Goal: Information Seeking & Learning: Check status

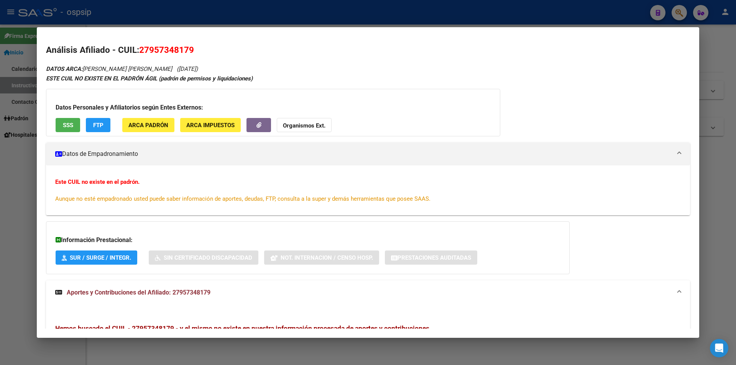
click at [246, 16] on div at bounding box center [368, 182] width 736 height 365
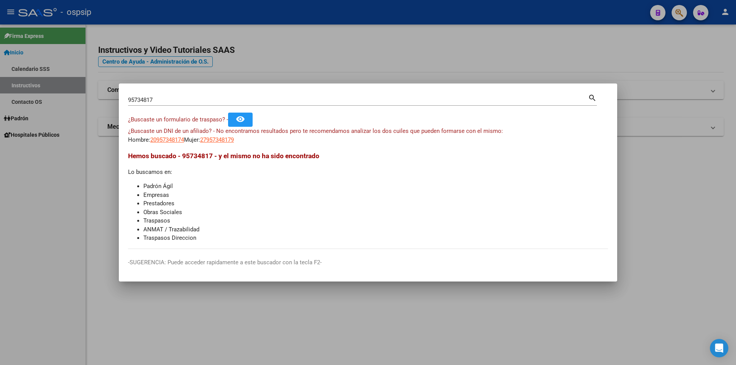
click at [248, 16] on div at bounding box center [368, 182] width 736 height 365
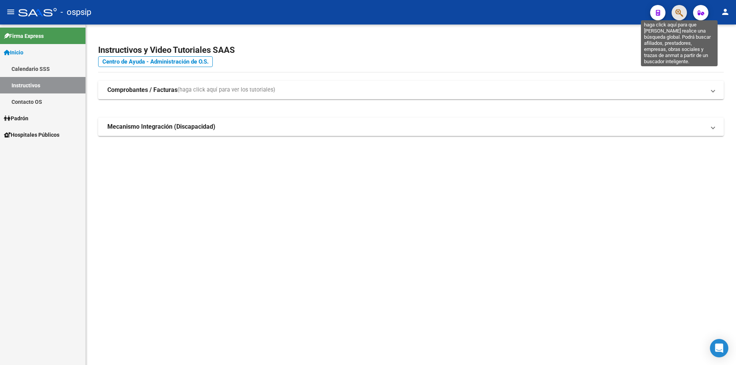
click at [682, 15] on icon "button" at bounding box center [679, 12] width 8 height 9
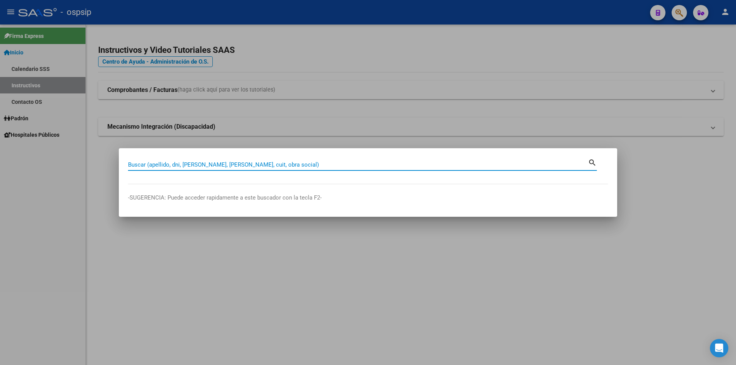
click at [228, 162] on input "Buscar (apellido, dni, [PERSON_NAME], [PERSON_NAME], cuit, obra social)" at bounding box center [358, 164] width 460 height 7
type input "40493169"
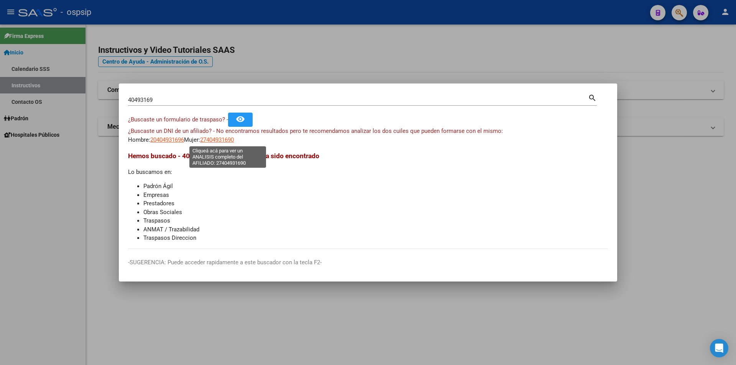
click at [234, 142] on span "27404931690" at bounding box center [217, 139] width 34 height 7
type textarea "27404931690"
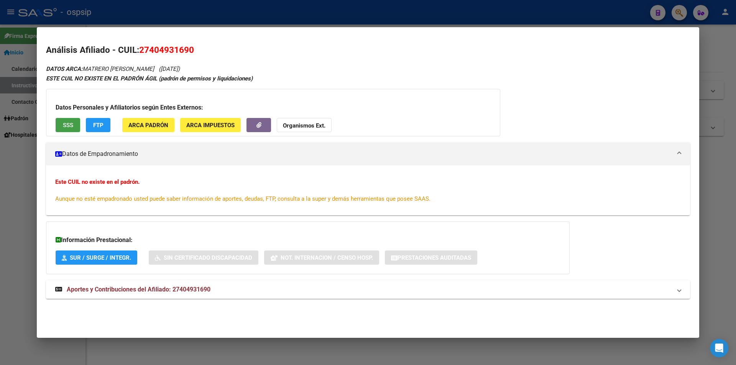
click at [66, 127] on span "SSS" at bounding box center [68, 125] width 10 height 7
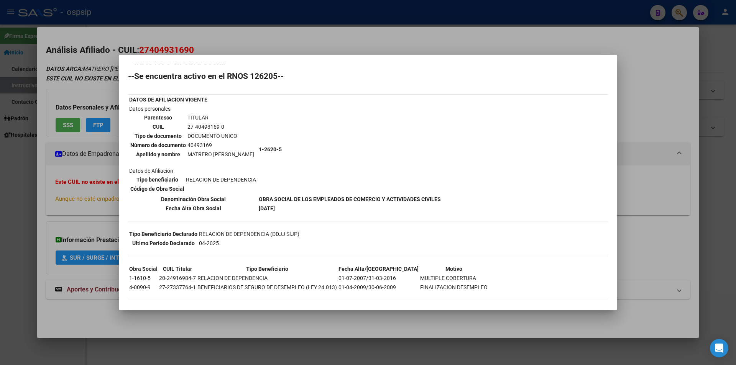
scroll to position [20, 0]
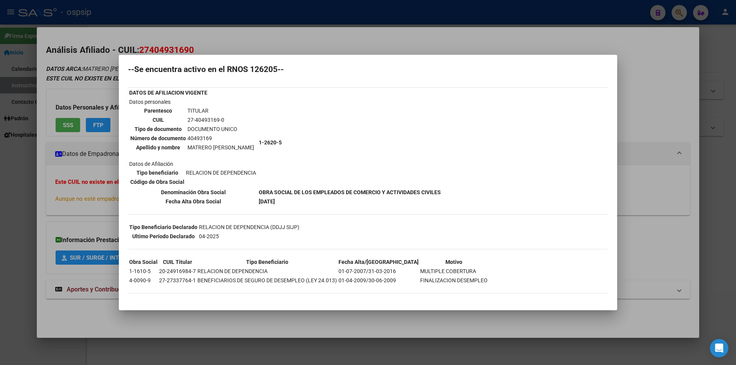
drag, startPoint x: 408, startPoint y: 48, endPoint x: 407, endPoint y: 52, distance: 4.3
click at [409, 48] on div at bounding box center [368, 182] width 736 height 365
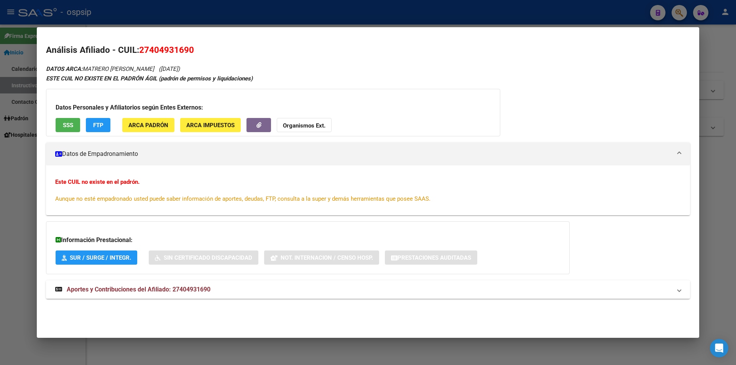
click at [171, 288] on span "Aportes y Contribuciones del Afiliado: 27404931690" at bounding box center [139, 289] width 144 height 7
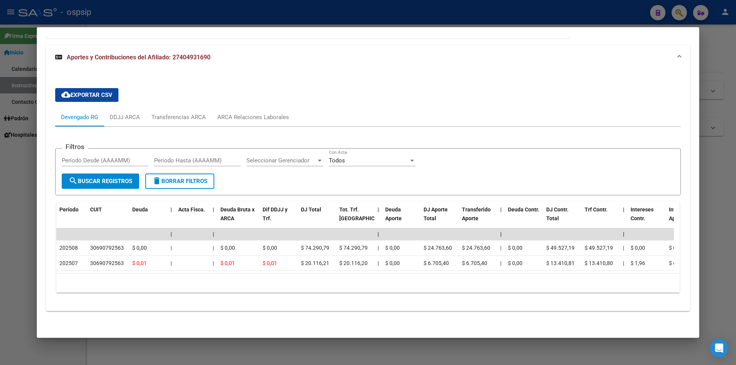
scroll to position [241, 0]
click at [272, 113] on div "ARCA Relaciones Laborales" at bounding box center [253, 117] width 72 height 8
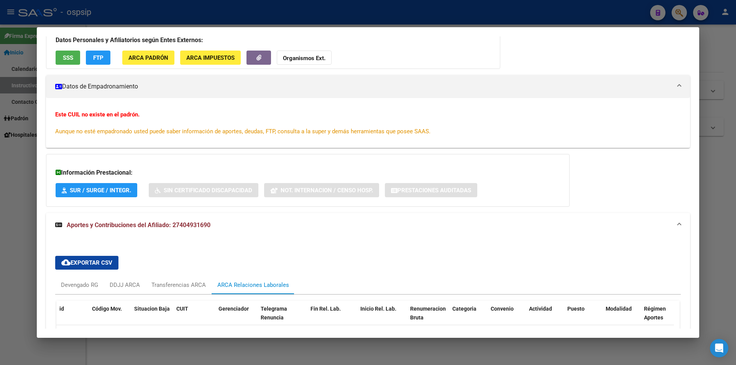
scroll to position [77, 0]
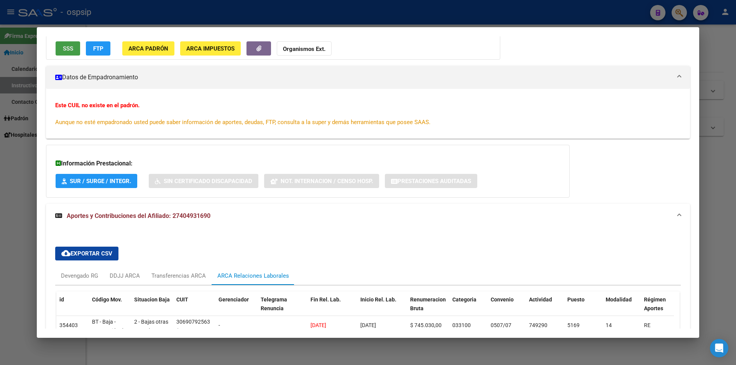
click at [70, 44] on button "SSS" at bounding box center [68, 48] width 25 height 14
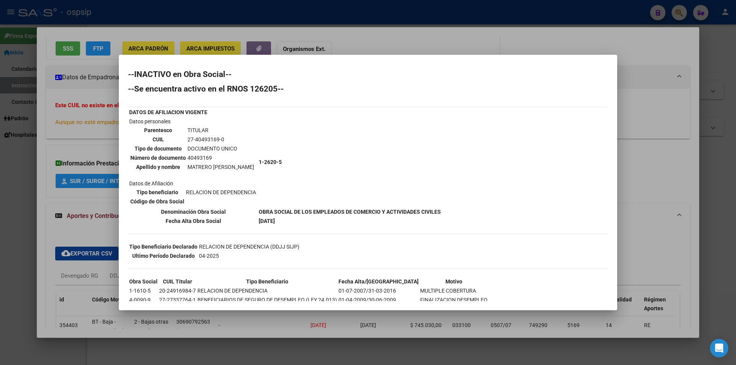
click at [369, 55] on mat-dialog-container "--INACTIVO en Obra Social-- --Se encuentra activo en el RNOS 126205-- DATOS DE …" at bounding box center [368, 183] width 498 height 256
click at [389, 44] on div at bounding box center [368, 182] width 736 height 365
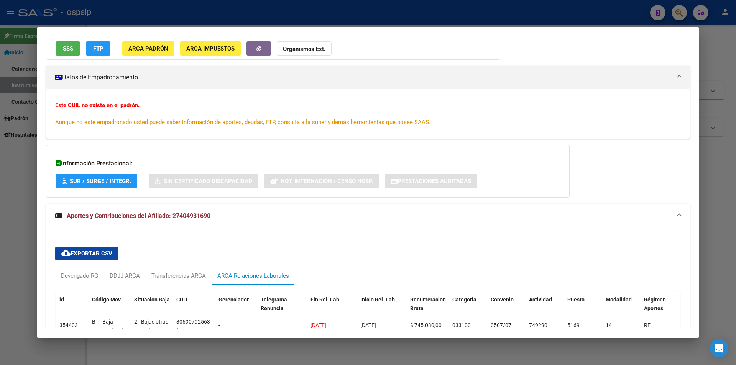
click at [393, 44] on div "Datos Personales y Afiliatorios según Entes Externos: SSS FTP ARCA Padrón ARCA …" at bounding box center [273, 36] width 454 height 48
drag, startPoint x: 394, startPoint y: 44, endPoint x: 401, endPoint y: 38, distance: 9.0
click at [395, 44] on div "Datos Personales y Afiliatorios según Entes Externos: SSS FTP ARCA Padrón ARCA …" at bounding box center [273, 36] width 454 height 48
drag, startPoint x: 424, startPoint y: 22, endPoint x: 430, endPoint y: 20, distance: 5.9
click at [424, 21] on div at bounding box center [368, 182] width 736 height 365
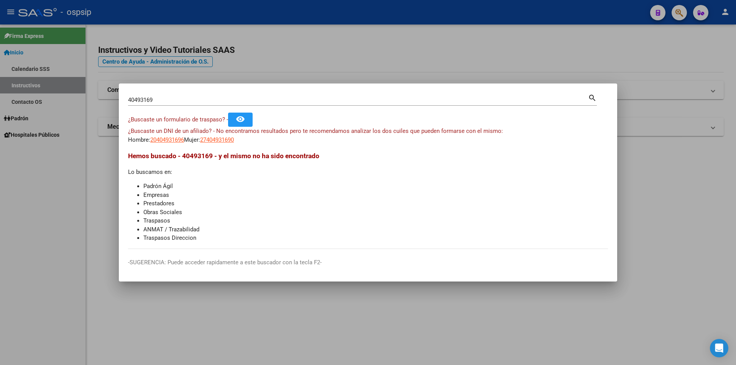
click at [430, 20] on div at bounding box center [368, 182] width 736 height 365
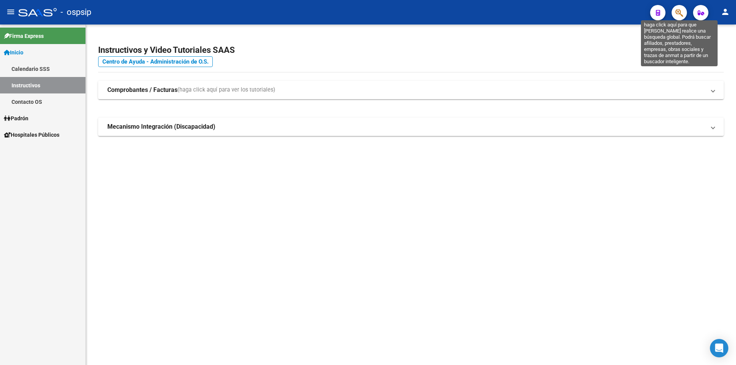
click at [680, 14] on icon "button" at bounding box center [679, 12] width 8 height 9
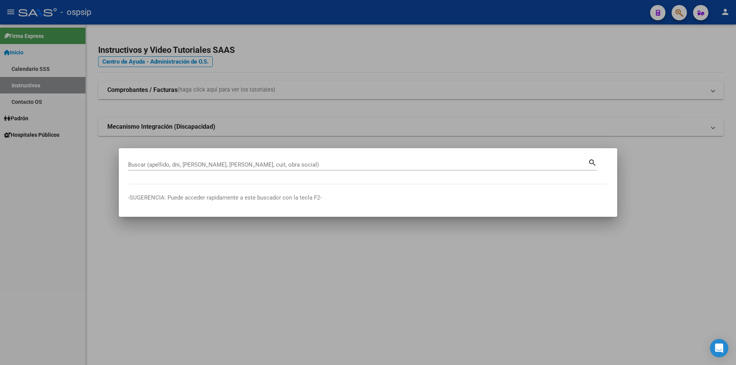
click at [252, 161] on div "Buscar (apellido, dni, [PERSON_NAME], [PERSON_NAME], cuit, obra social)" at bounding box center [358, 164] width 460 height 11
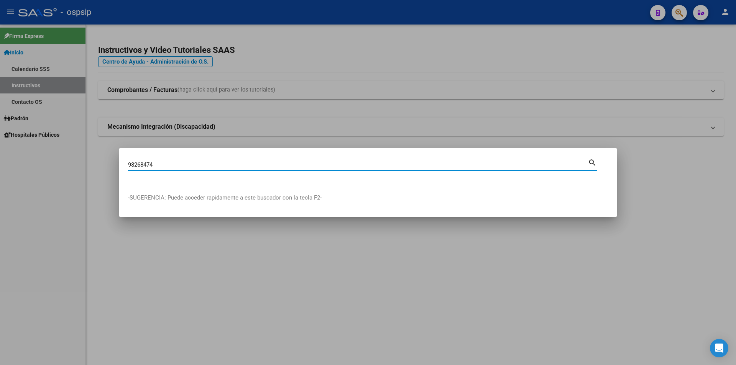
type input "98268474"
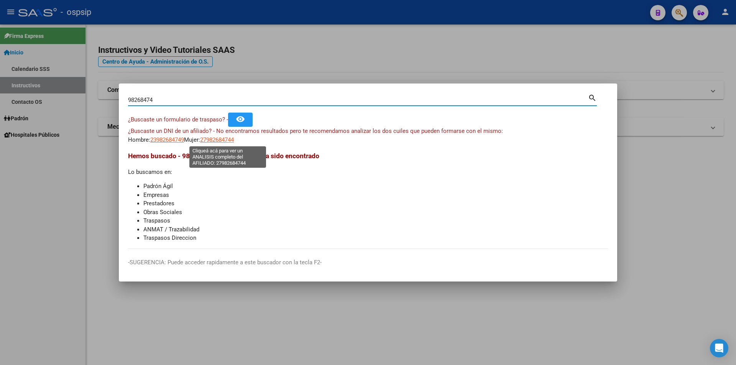
click at [223, 139] on span "27982684744" at bounding box center [217, 139] width 34 height 7
type textarea "27982684744"
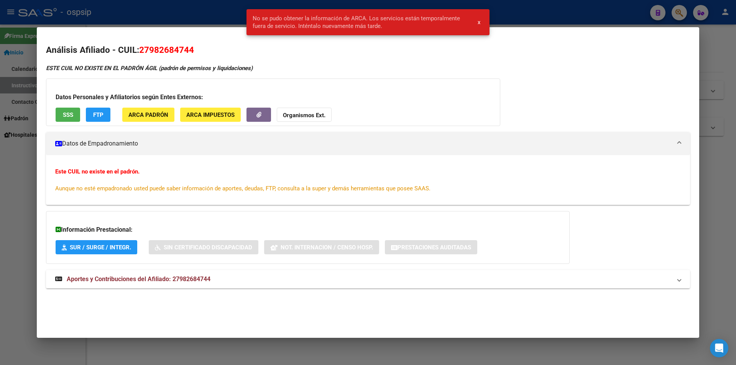
click at [337, 116] on div "Datos Personales y Afiliatorios según Entes Externos: SSS FTP ARCA Padrón ARCA …" at bounding box center [273, 103] width 454 height 48
click at [225, 14] on div at bounding box center [368, 182] width 736 height 365
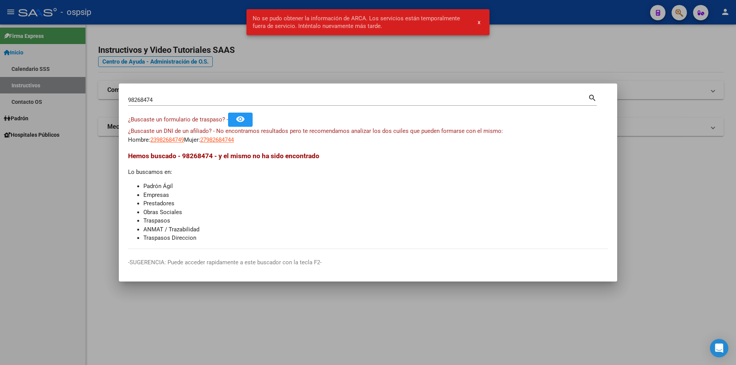
click at [225, 14] on div at bounding box center [368, 182] width 736 height 365
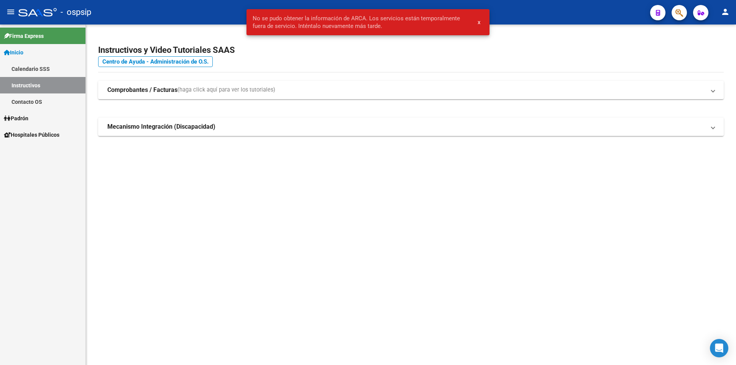
click at [225, 14] on div "- ospsip" at bounding box center [330, 12] width 625 height 17
click at [315, 78] on div "Instructivos y Video Tutoriales SAAS Centro de Ayuda - Administración de O.S. C…" at bounding box center [411, 99] width 650 height 148
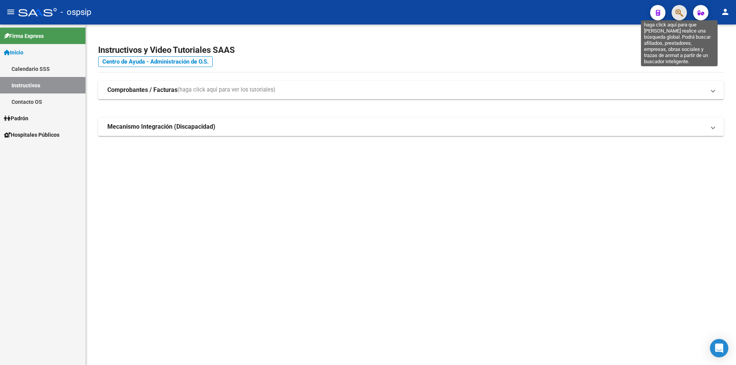
click at [677, 12] on icon "button" at bounding box center [679, 12] width 8 height 9
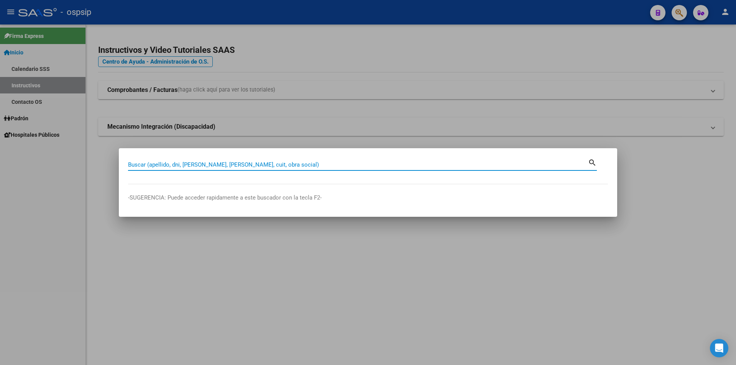
click at [203, 164] on input "Buscar (apellido, dni, [PERSON_NAME], [PERSON_NAME], cuit, obra social)" at bounding box center [358, 164] width 460 height 7
type input "95268474"
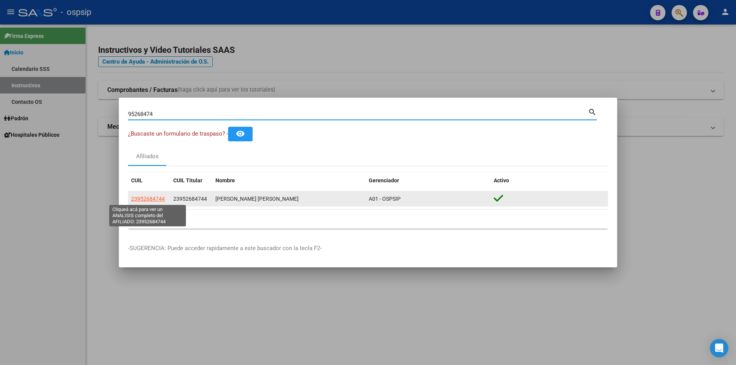
click at [155, 200] on span "23952684744" at bounding box center [148, 199] width 34 height 6
type textarea "23952684744"
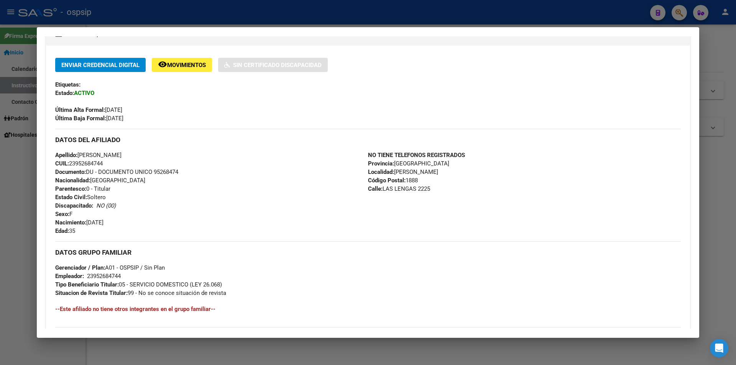
scroll to position [153, 0]
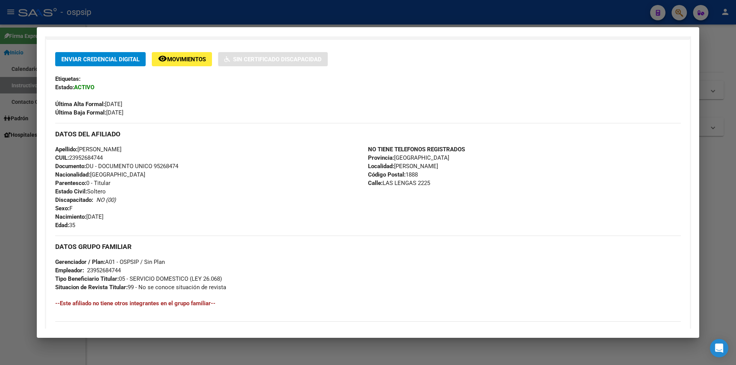
click at [183, 62] on span "Movimientos" at bounding box center [186, 59] width 39 height 7
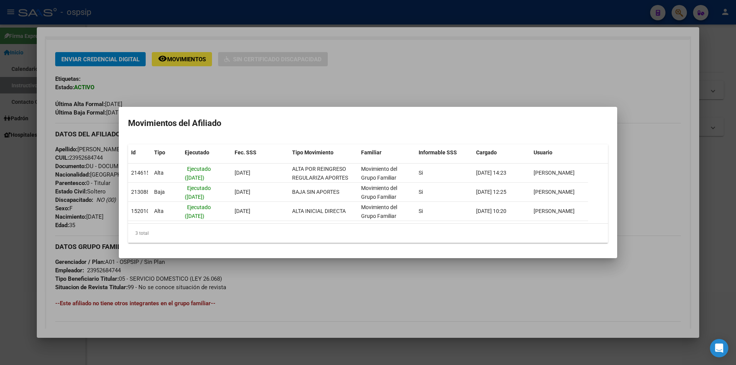
click at [334, 76] on div at bounding box center [368, 182] width 736 height 365
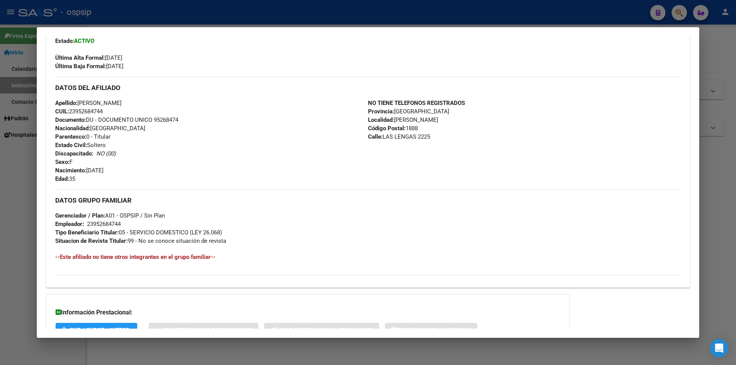
scroll to position [259, 0]
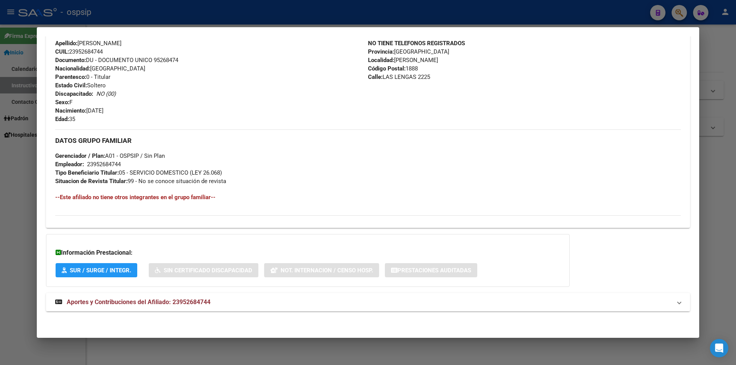
click at [109, 301] on span "Aportes y Contribuciones del Afiliado: 23952684744" at bounding box center [139, 302] width 144 height 7
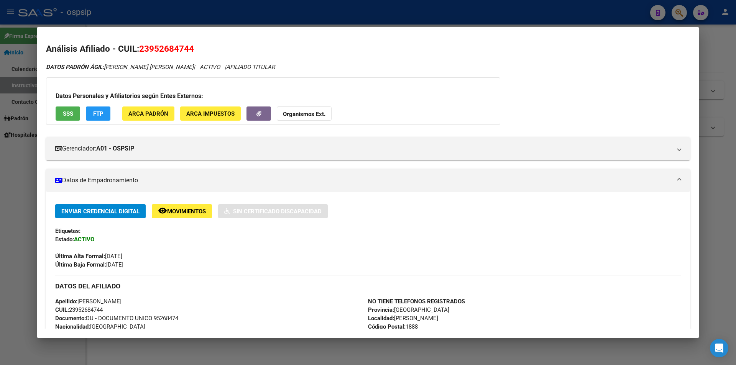
scroll to position [0, 0]
